Goal: Navigation & Orientation: Understand site structure

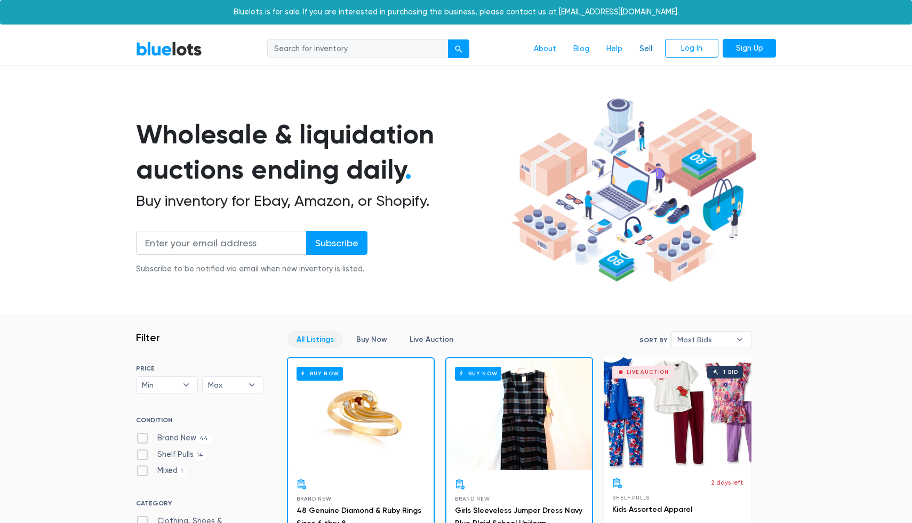
click at [649, 51] on link "Sell" at bounding box center [646, 49] width 30 height 20
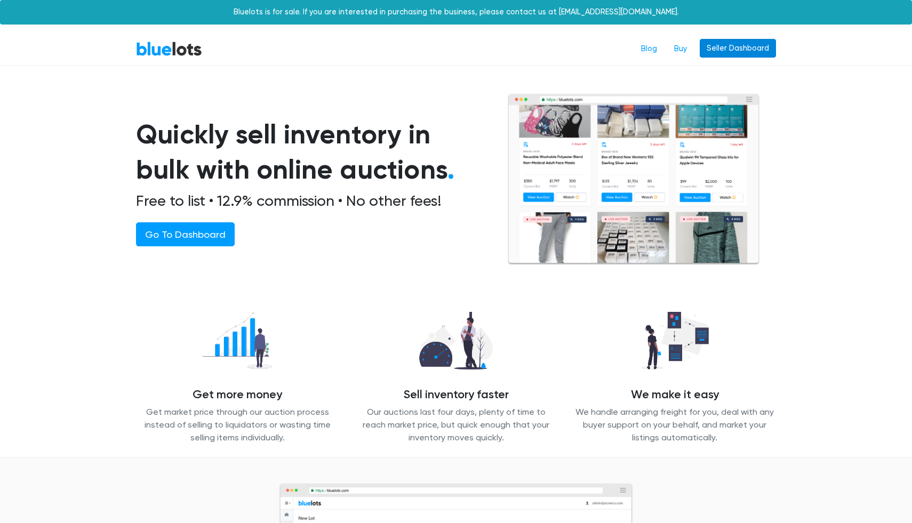
click at [750, 50] on link "Seller Dashboard" at bounding box center [738, 48] width 76 height 19
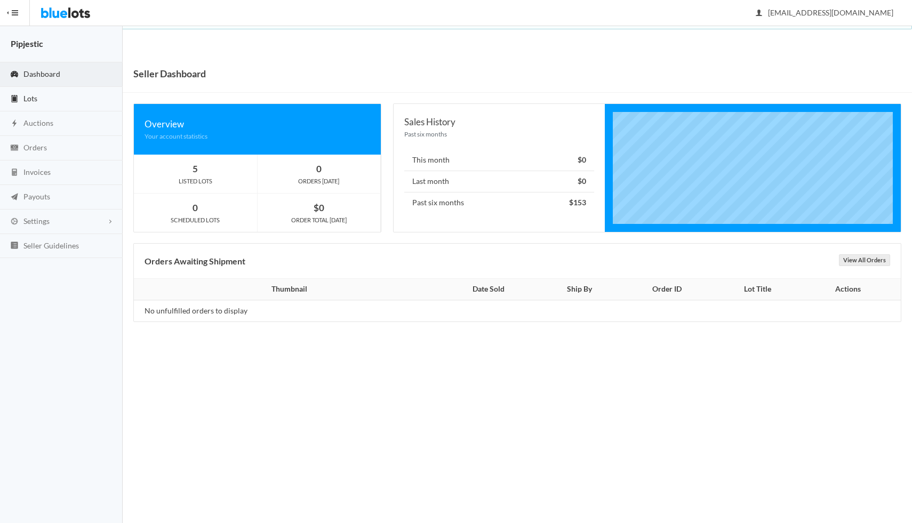
click at [39, 101] on link "Lots" at bounding box center [61, 99] width 123 height 25
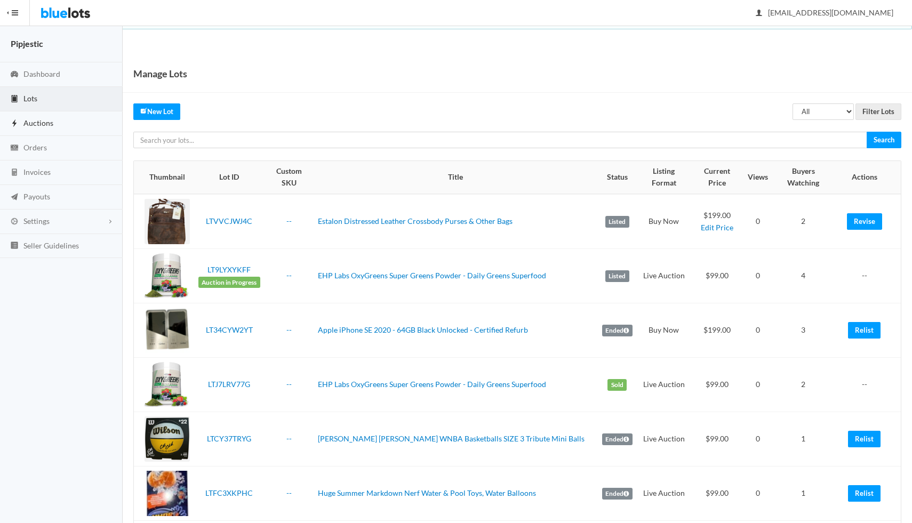
click at [48, 123] on span "Auctions" at bounding box center [38, 122] width 30 height 9
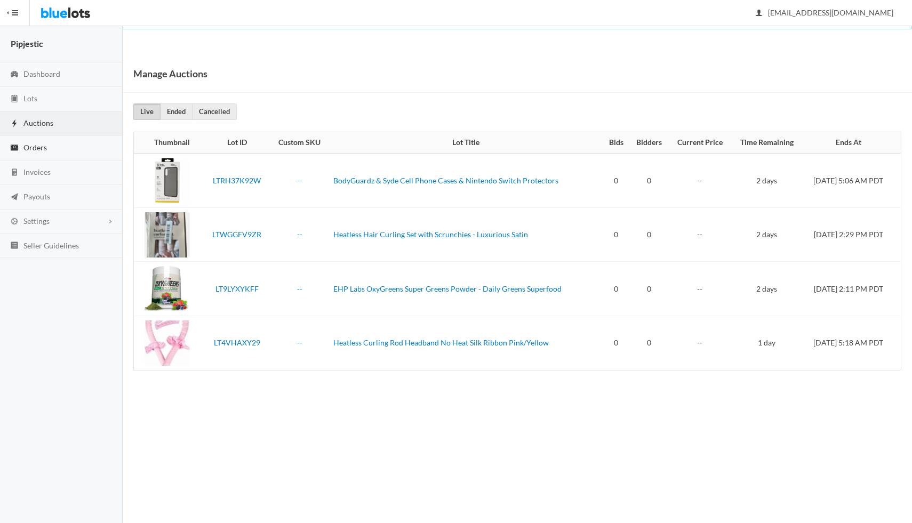
click at [47, 147] on link "Orders" at bounding box center [61, 148] width 123 height 25
